Goal: Task Accomplishment & Management: Manage account settings

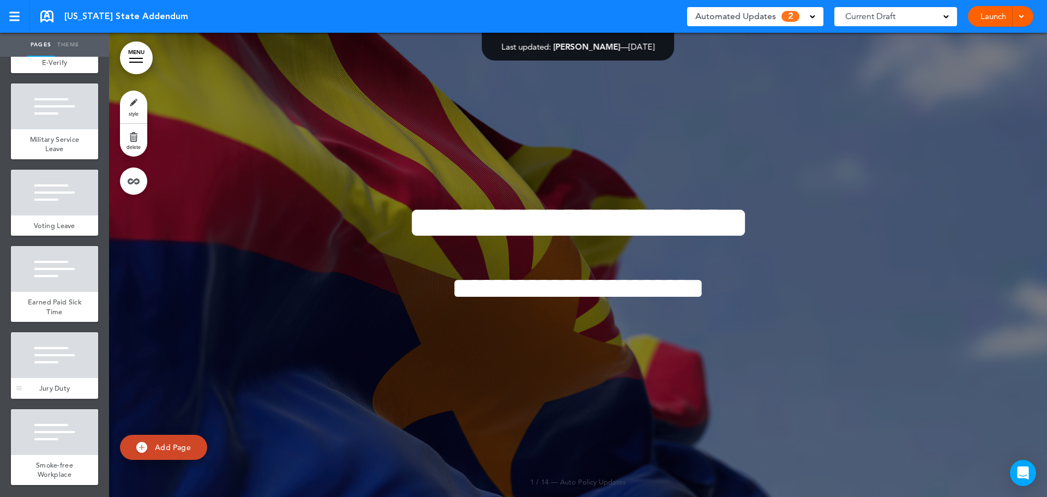
scroll to position [615, 0]
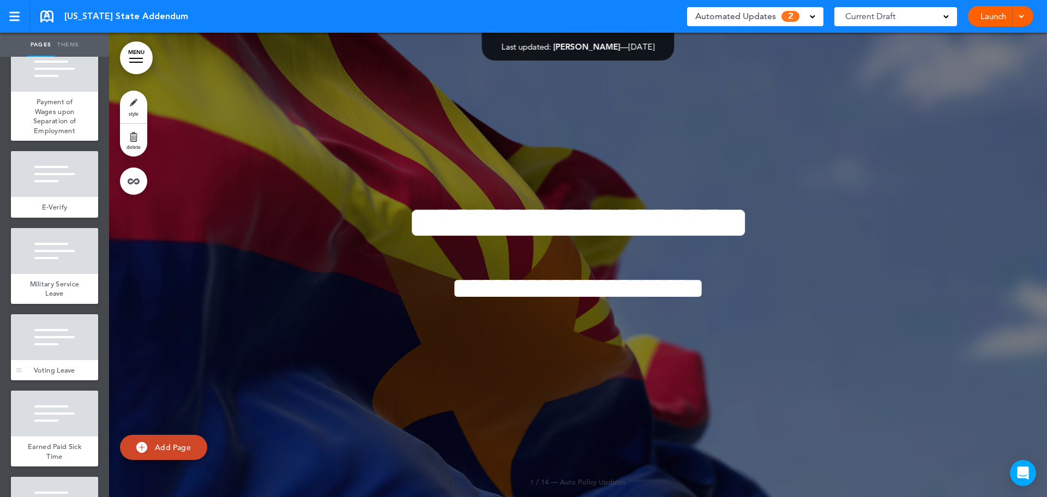
click at [49, 381] on div "Voting Leave" at bounding box center [54, 370] width 87 height 21
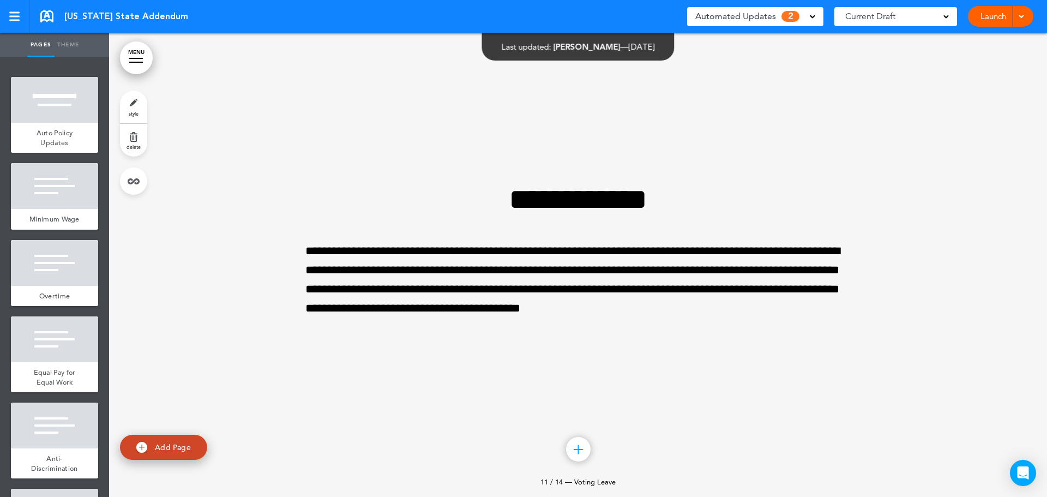
click at [793, 23] on div "Automated Updates 2" at bounding box center [755, 16] width 120 height 15
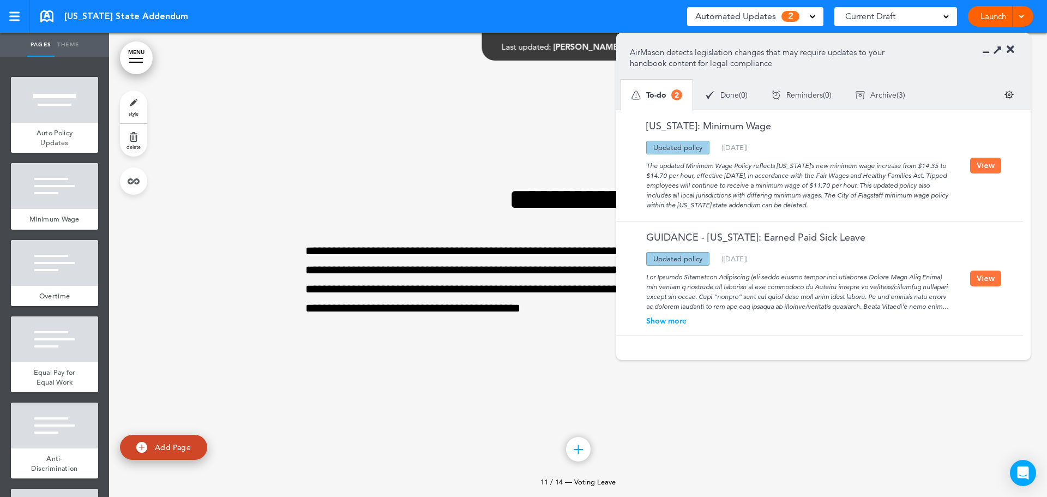
click at [799, 21] on div "Automated Updates 2" at bounding box center [755, 16] width 120 height 15
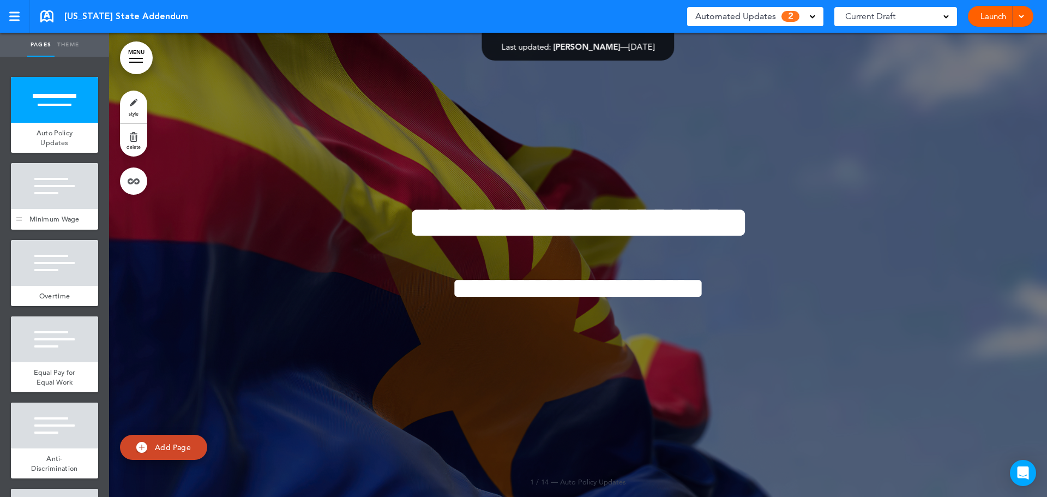
click at [43, 206] on div at bounding box center [54, 186] width 87 height 46
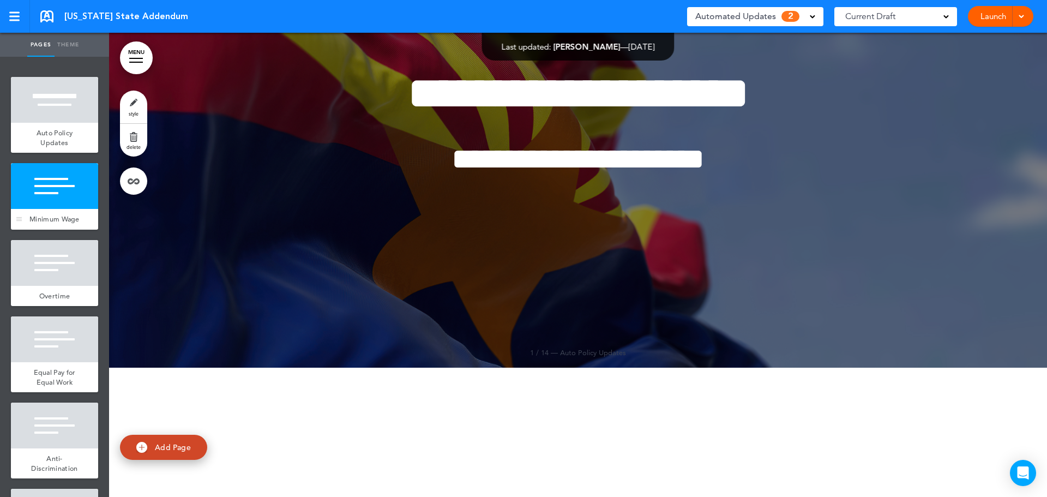
scroll to position [464, 0]
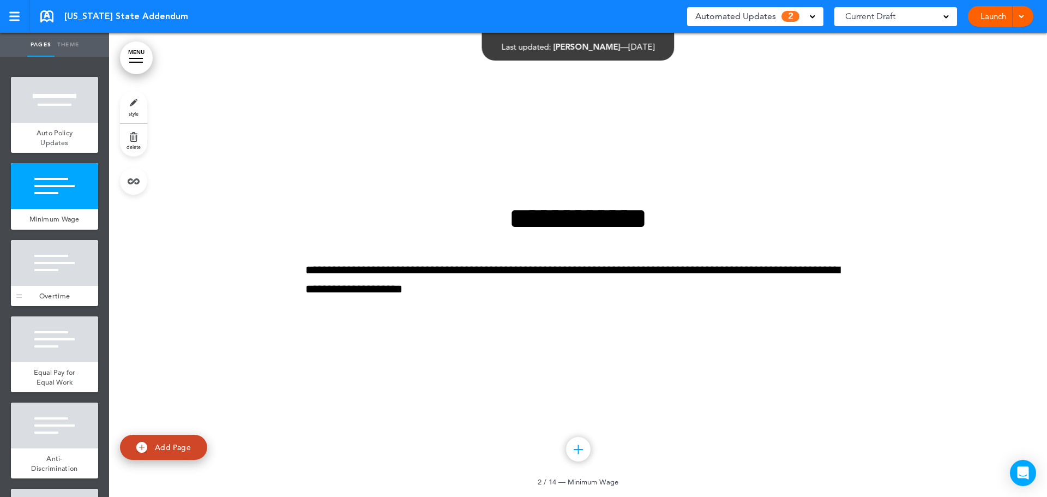
click at [56, 300] on span "Overtime" at bounding box center [54, 295] width 31 height 9
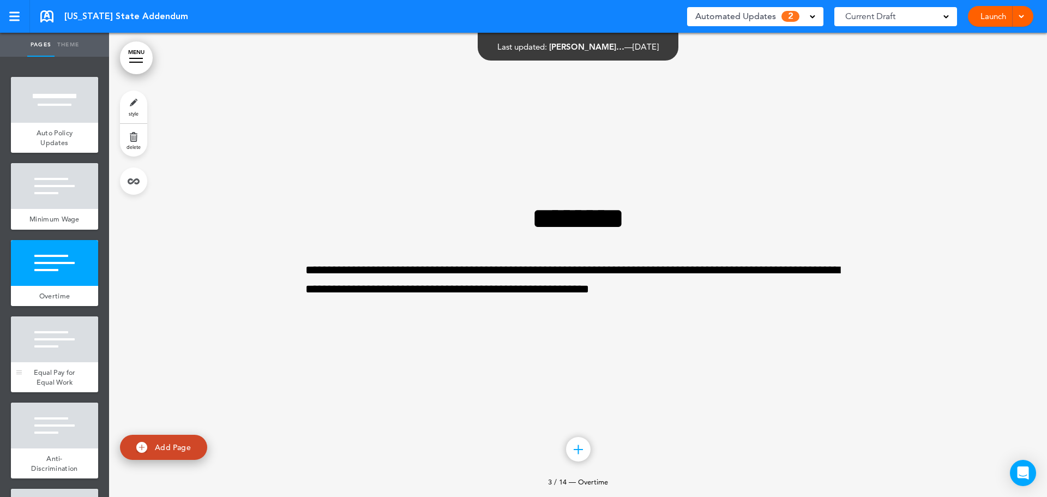
click at [52, 357] on div at bounding box center [54, 339] width 87 height 46
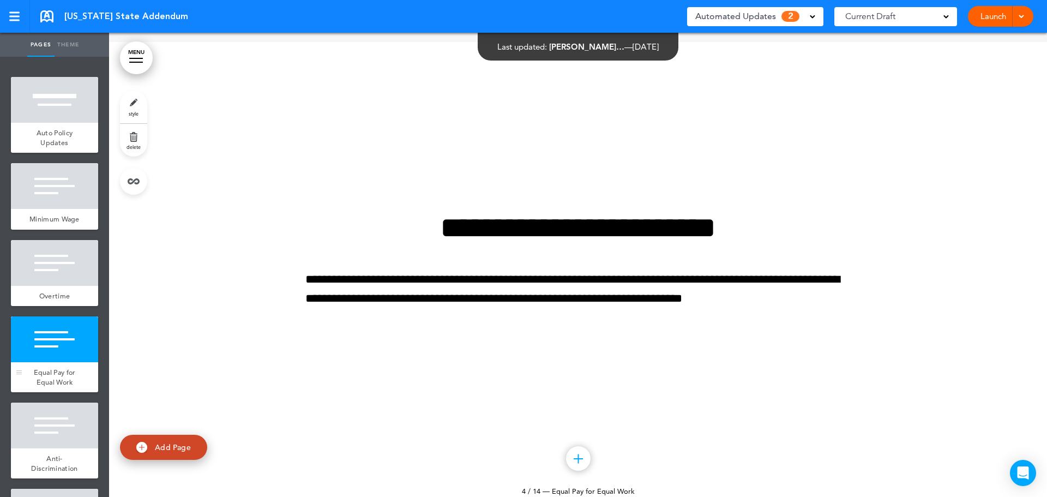
scroll to position [1392, 0]
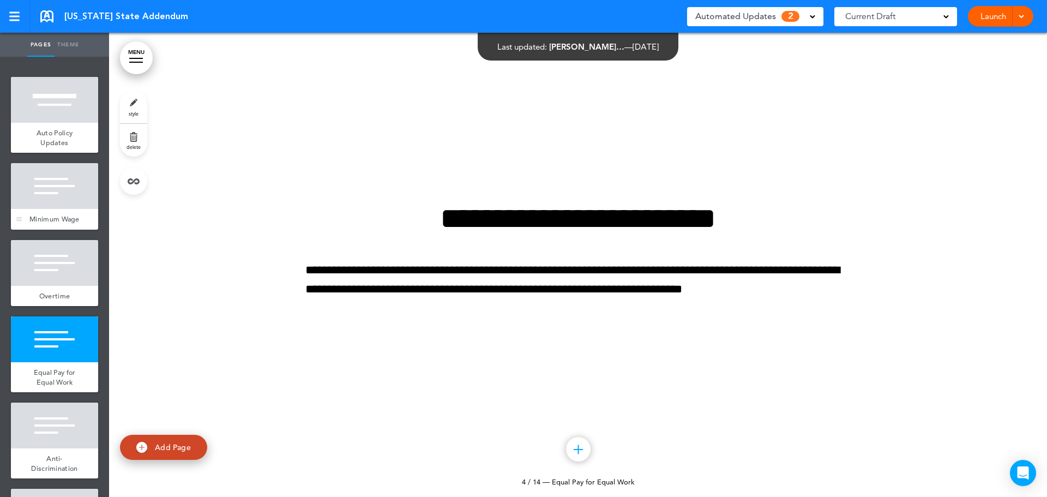
click at [63, 188] on div at bounding box center [54, 186] width 87 height 46
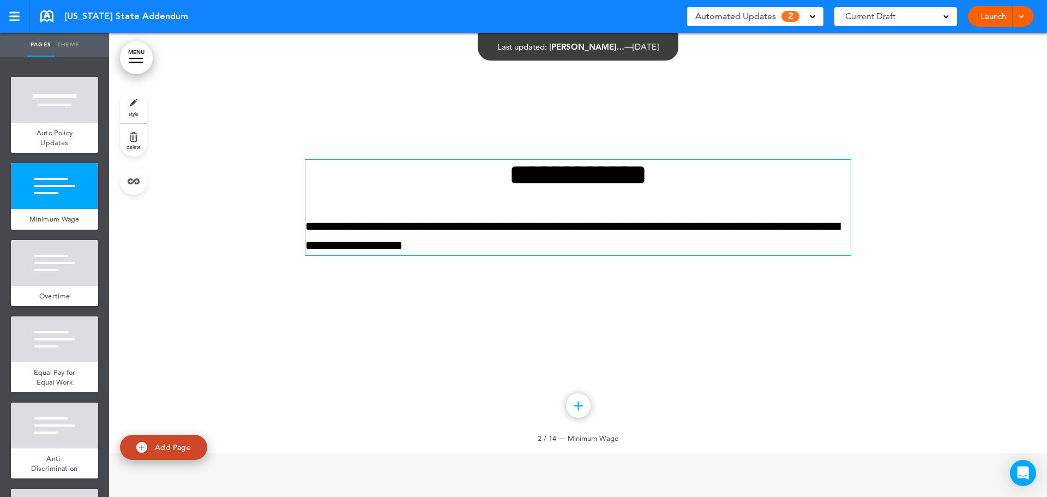
scroll to position [464, 0]
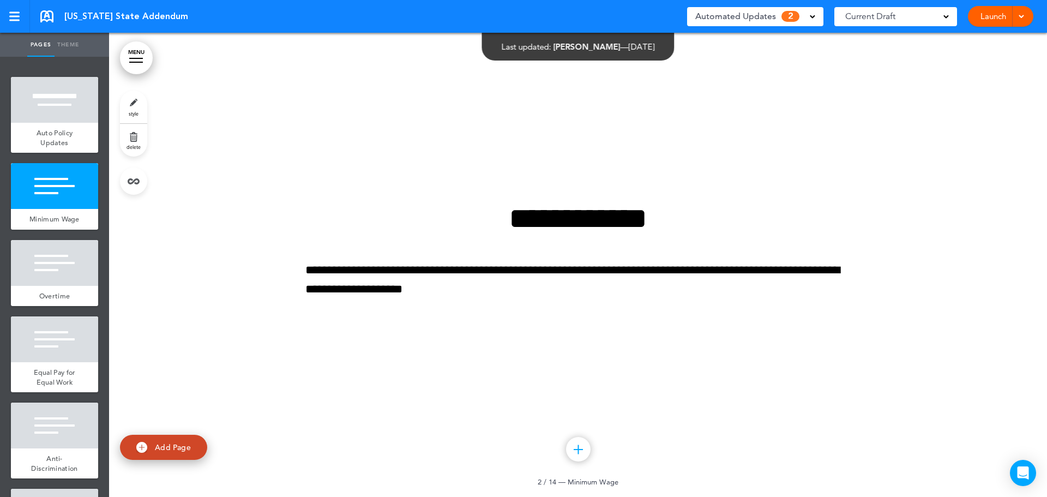
click at [799, 19] on div "Automated Updates 2" at bounding box center [755, 16] width 120 height 15
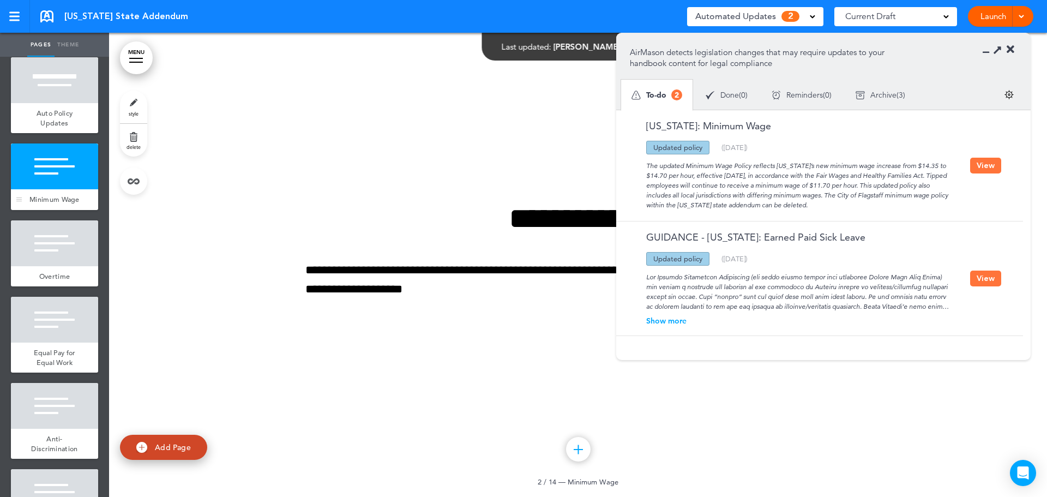
scroll to position [0, 0]
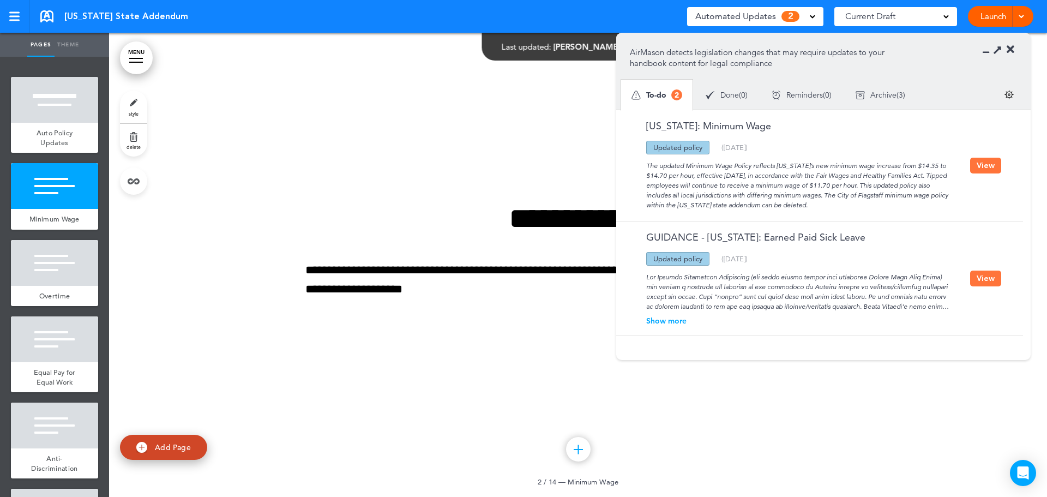
click at [974, 162] on button "View" at bounding box center [985, 166] width 31 height 16
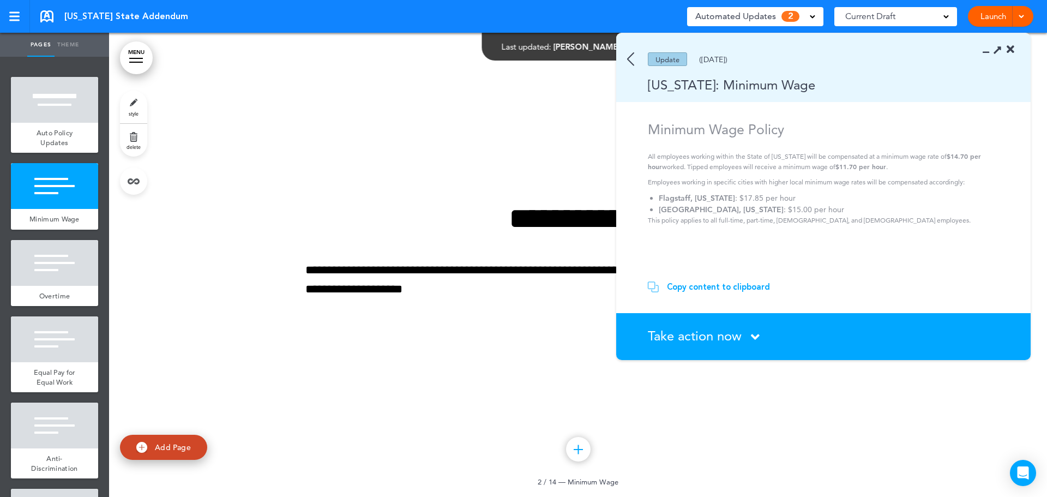
click at [712, 345] on section "Take action now Click here to change the status What would you like to do? I ha…" at bounding box center [823, 336] width 414 height 47
click at [754, 336] on icon at bounding box center [755, 337] width 9 height 14
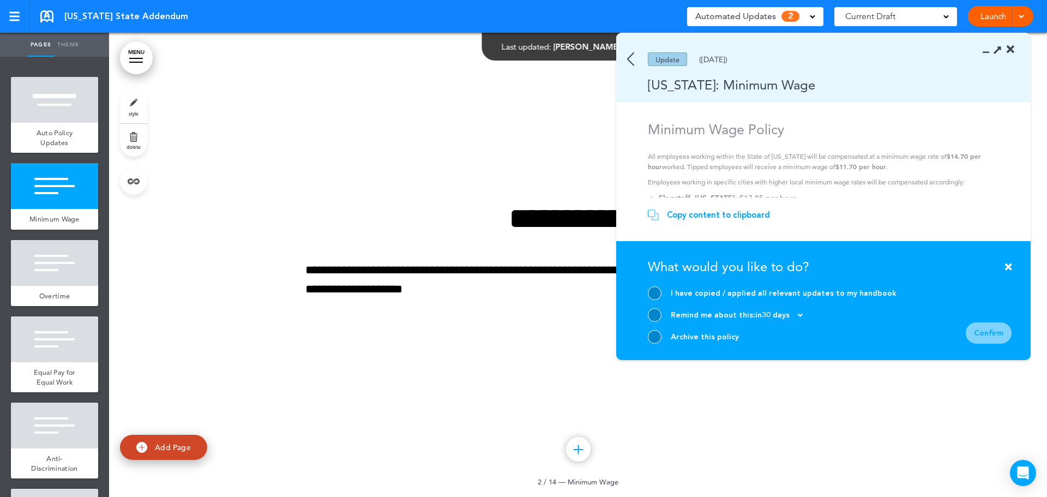
click at [1005, 266] on icon at bounding box center [1008, 267] width 7 height 10
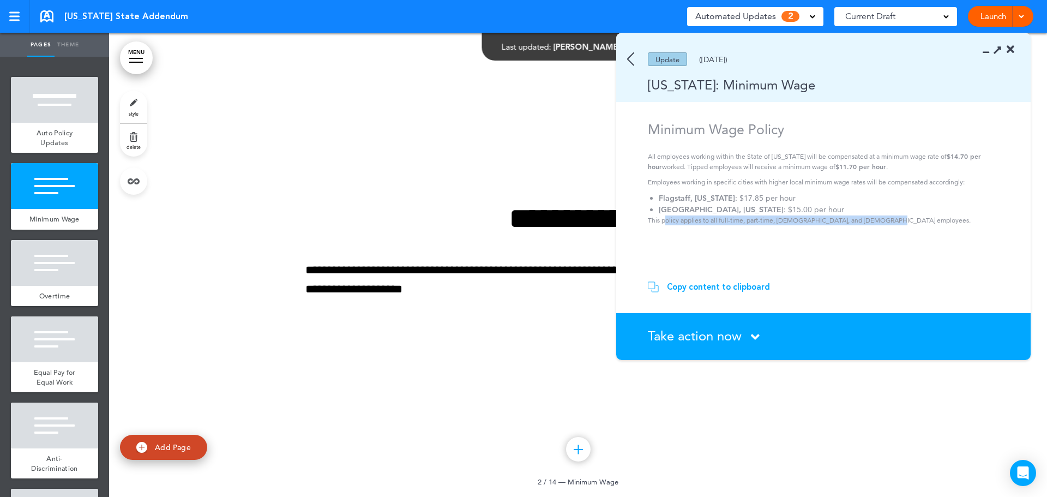
drag, startPoint x: 896, startPoint y: 218, endPoint x: 666, endPoint y: 218, distance: 230.1
click at [666, 218] on p "This policy applies to all full-time, part-time, temporary, and seasonal employ…" at bounding box center [825, 220] width 354 height 10
click at [698, 231] on section "Minimum Wage Policy All employees working within the State of Arizona will be c…" at bounding box center [819, 195] width 407 height 148
drag, startPoint x: 713, startPoint y: 287, endPoint x: 791, endPoint y: 249, distance: 86.8
click at [713, 284] on div "Copy content to clipboard" at bounding box center [718, 286] width 103 height 11
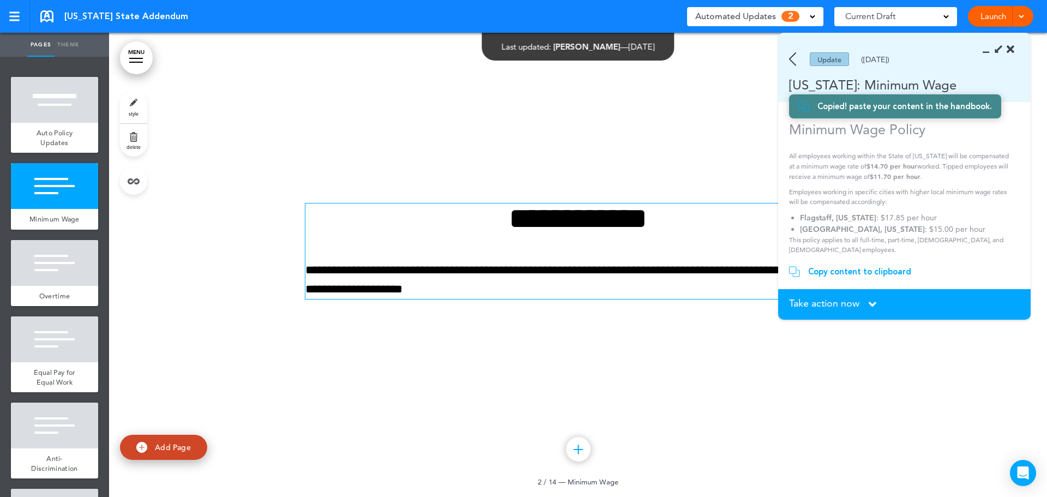
click at [510, 286] on p "**********" at bounding box center [577, 280] width 545 height 38
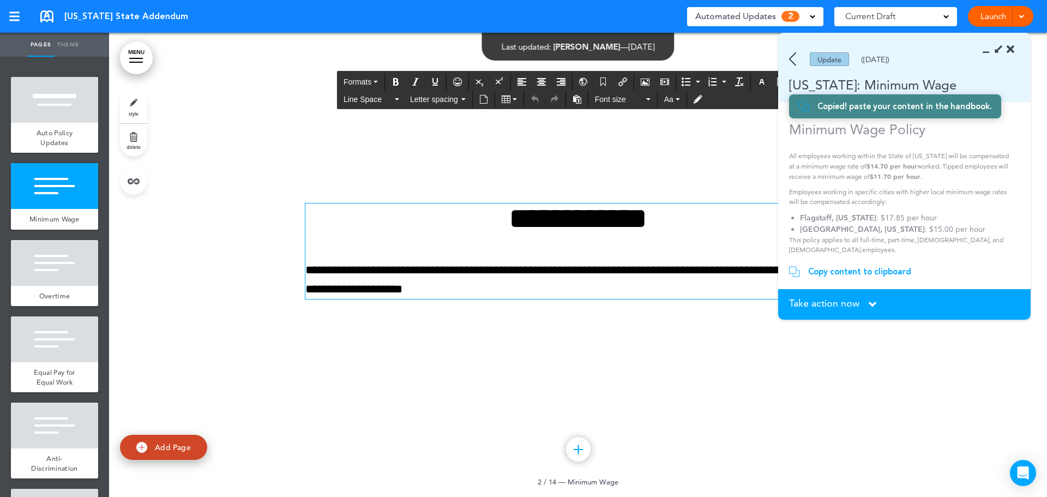
click at [526, 284] on p "**********" at bounding box center [577, 280] width 545 height 38
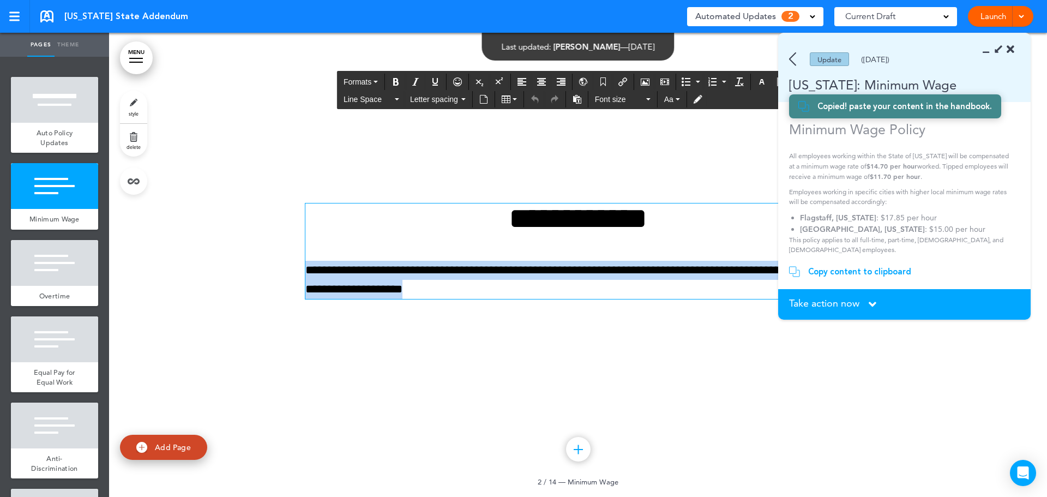
drag, startPoint x: 545, startPoint y: 284, endPoint x: 303, endPoint y: 275, distance: 242.8
click at [305, 275] on p "**********" at bounding box center [577, 280] width 545 height 38
paste div
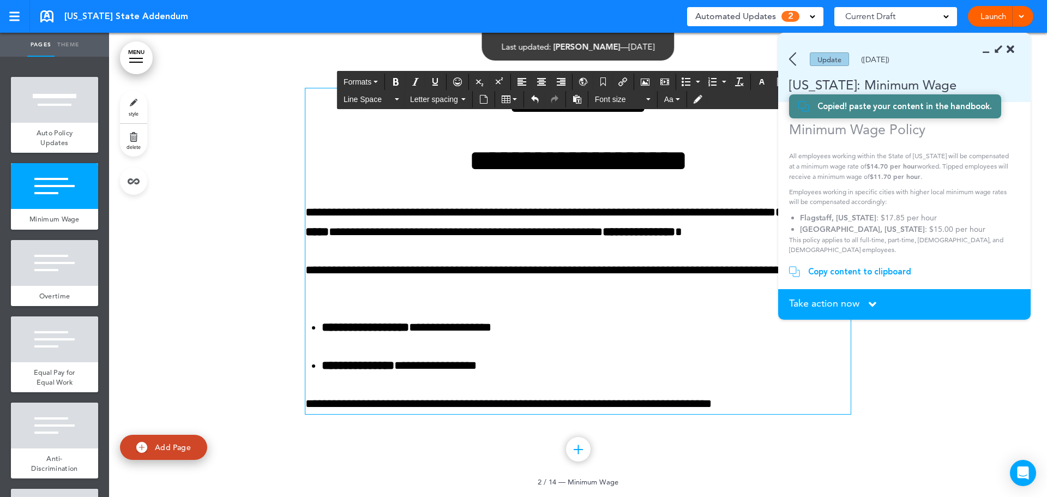
scroll to position [473, 0]
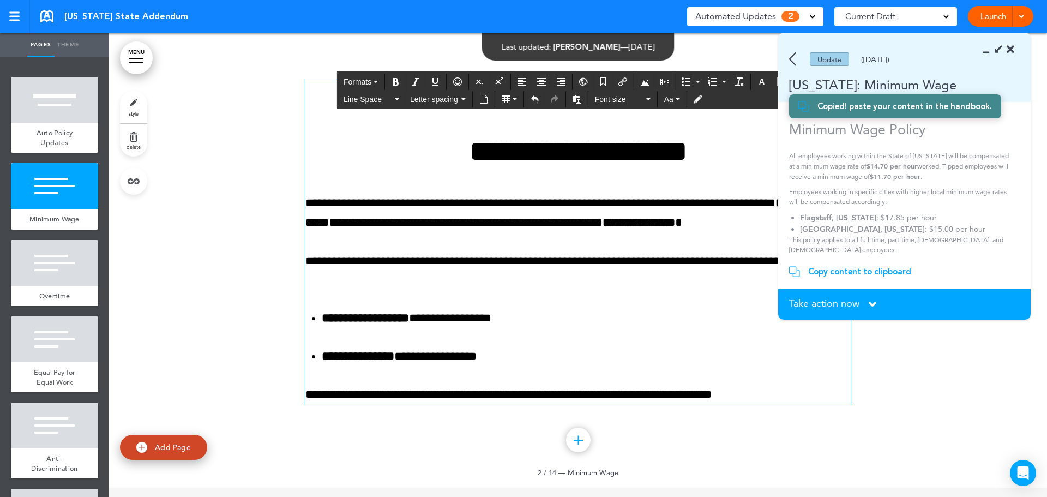
click at [252, 348] on div at bounding box center [578, 255] width 938 height 464
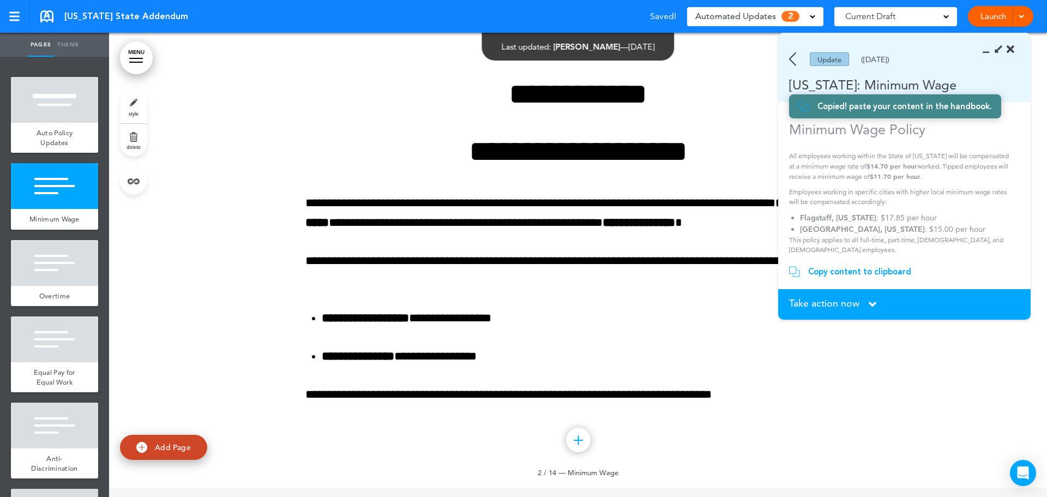
click at [860, 305] on div "Take action now Click here to change the status" at bounding box center [904, 304] width 231 height 12
click at [873, 303] on icon at bounding box center [873, 304] width 8 height 12
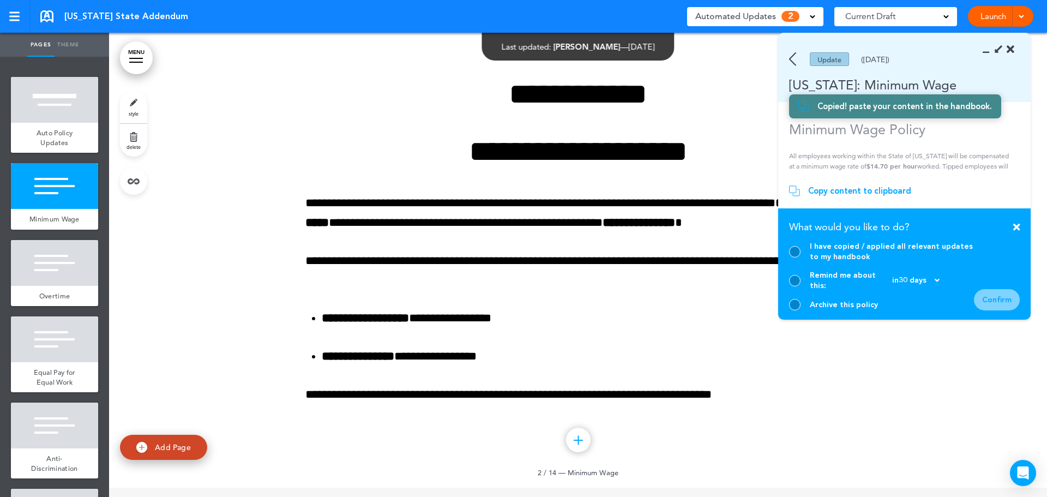
drag, startPoint x: 794, startPoint y: 260, endPoint x: 939, endPoint y: 252, distance: 144.7
click at [794, 257] on div at bounding box center [794, 251] width 11 height 11
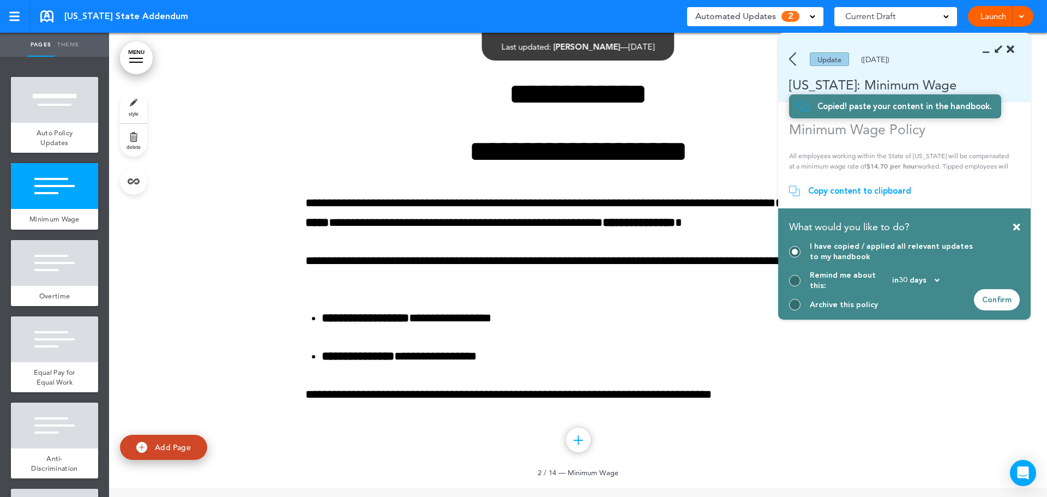
drag, startPoint x: 989, startPoint y: 296, endPoint x: 977, endPoint y: 305, distance: 15.5
click at [989, 296] on div "Confirm" at bounding box center [997, 299] width 46 height 21
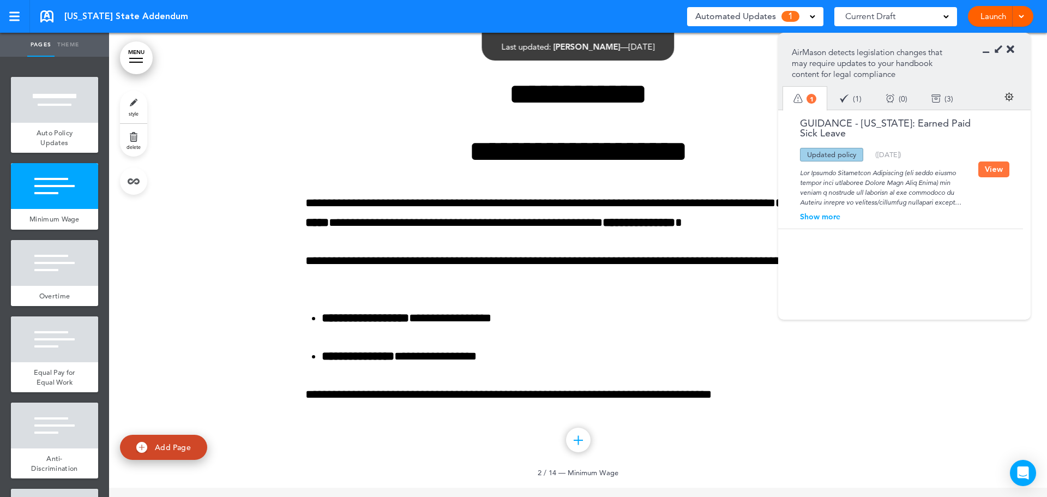
click at [1005, 50] on div at bounding box center [1001, 49] width 25 height 11
click at [1012, 52] on icon at bounding box center [1010, 49] width 8 height 11
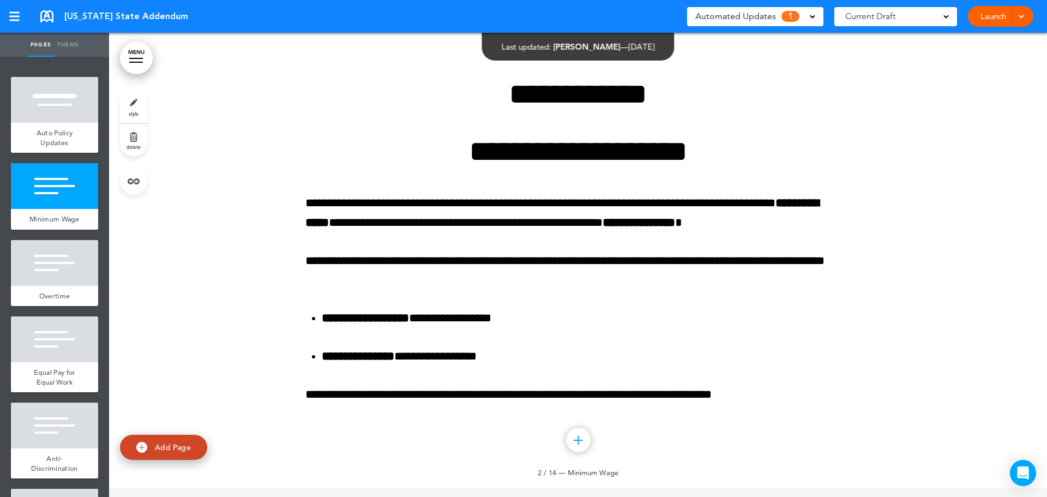
click at [802, 20] on div "Automated Updates 1" at bounding box center [755, 16] width 120 height 15
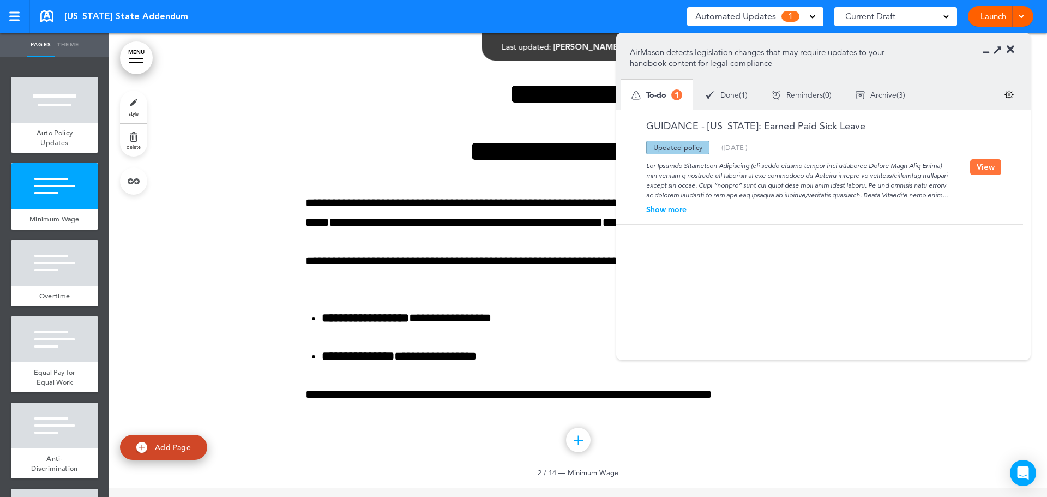
click at [989, 167] on button "View" at bounding box center [985, 167] width 31 height 16
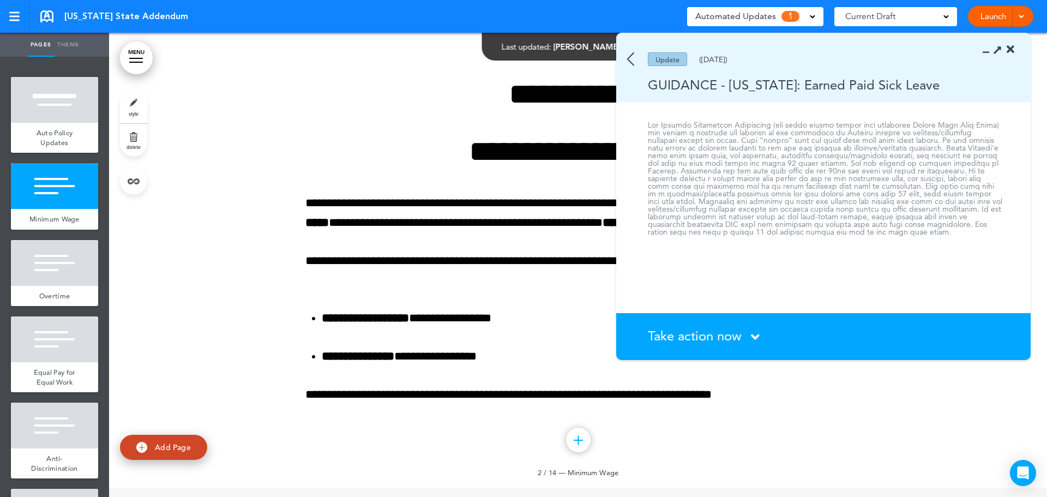
drag, startPoint x: 719, startPoint y: 332, endPoint x: 733, endPoint y: 225, distance: 107.8
click at [719, 331] on span "Take action now" at bounding box center [695, 336] width 94 height 16
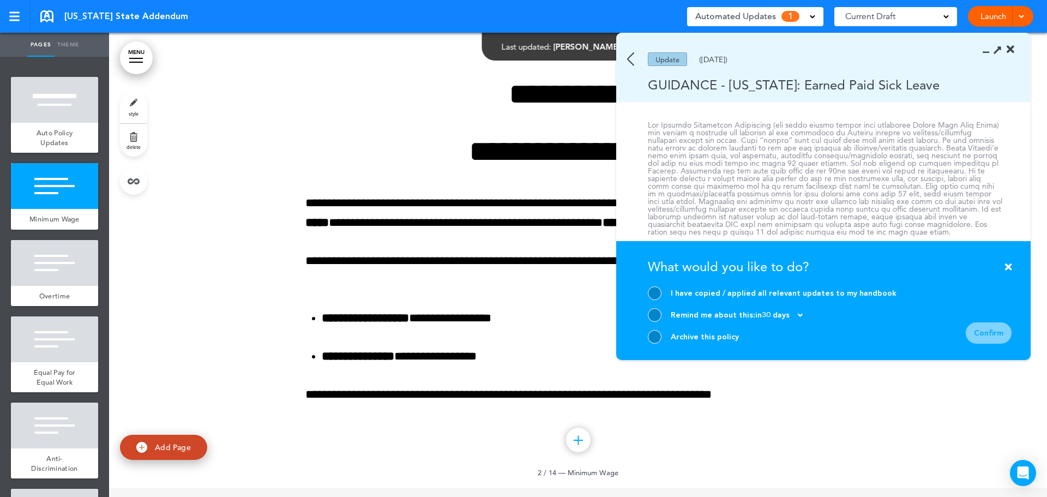
click at [1009, 49] on icon at bounding box center [1010, 49] width 8 height 11
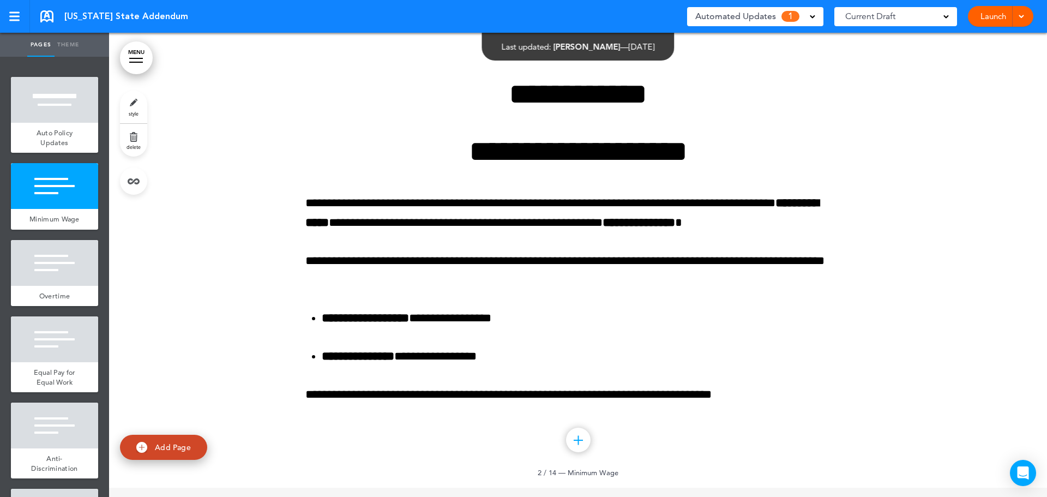
click at [18, 10] on link at bounding box center [15, 16] width 30 height 33
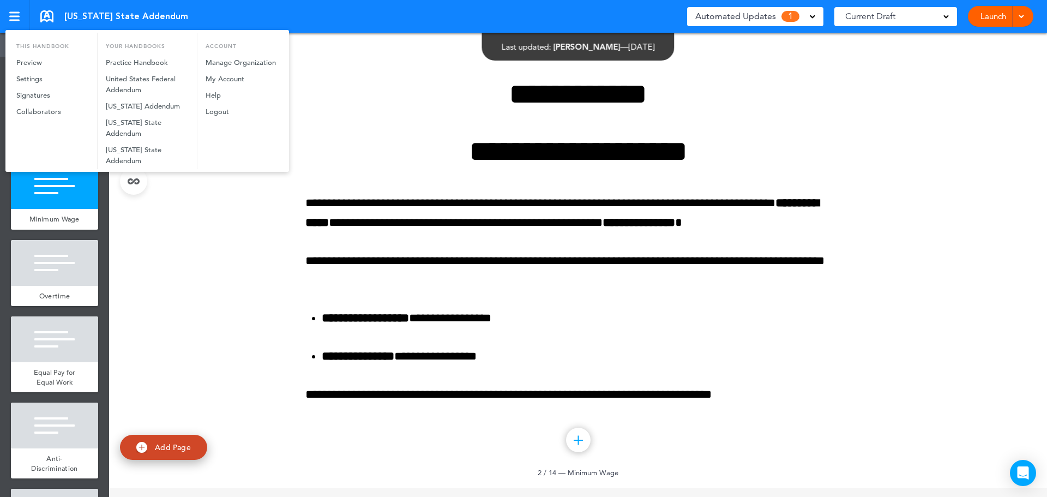
click at [372, 23] on div at bounding box center [523, 248] width 1047 height 497
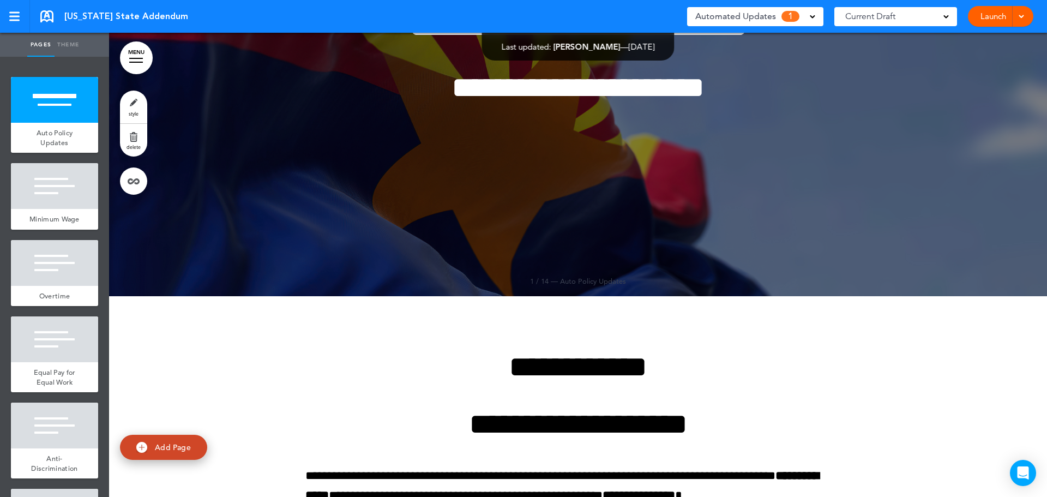
scroll to position [0, 0]
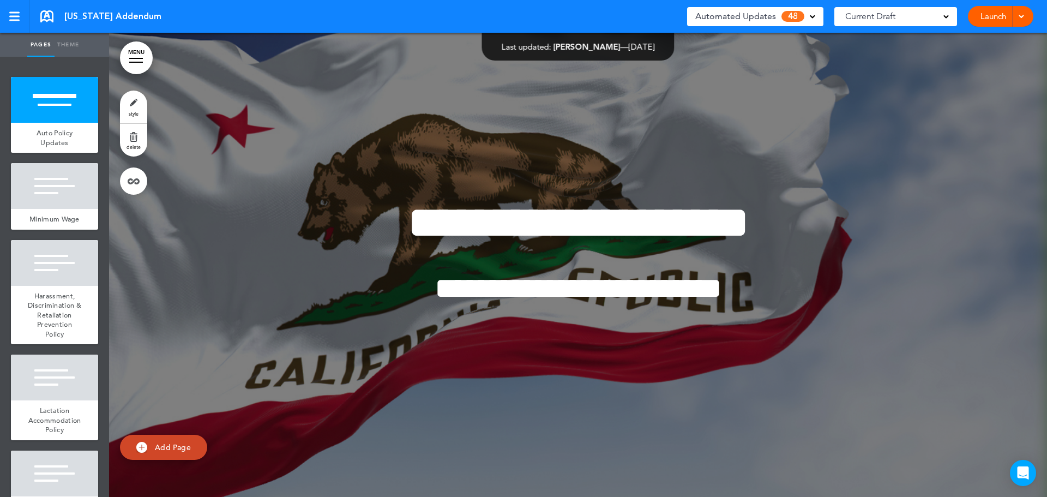
click at [775, 17] on div "Automated Updates 48" at bounding box center [755, 16] width 120 height 15
